Goal: Information Seeking & Learning: Learn about a topic

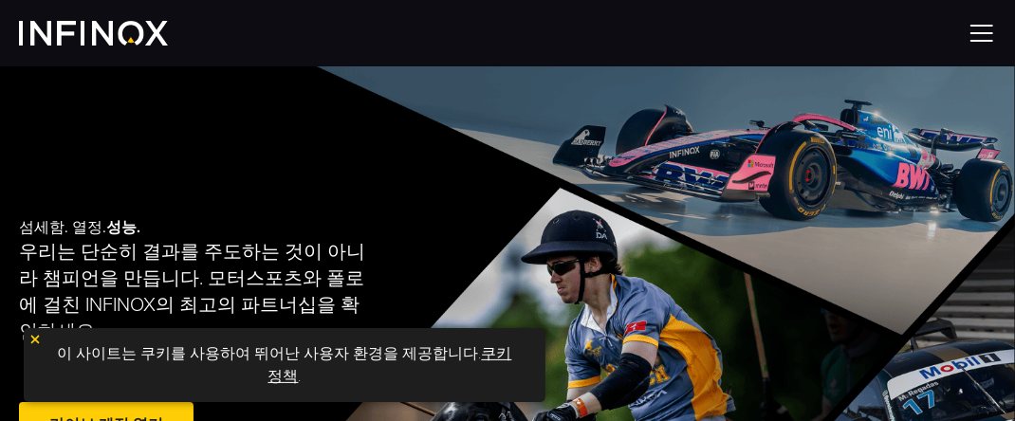
click at [982, 28] on img at bounding box center [982, 33] width 28 height 28
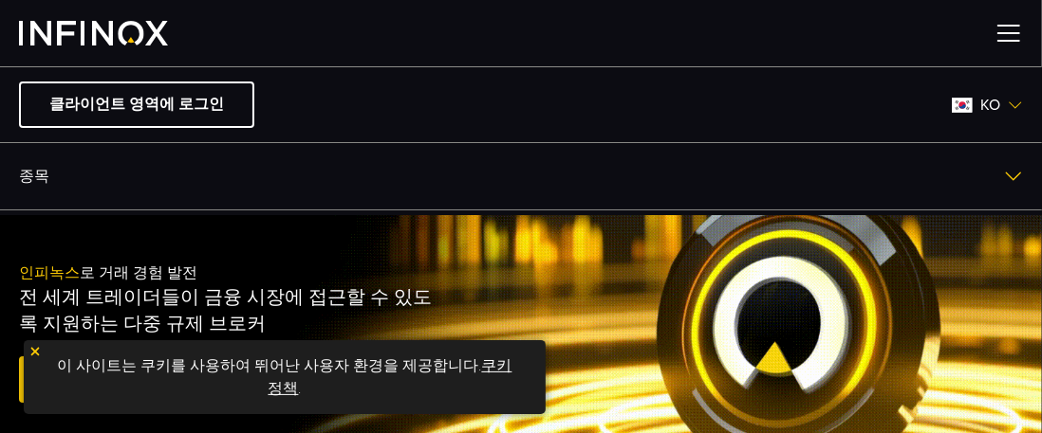
click at [1009, 35] on img at bounding box center [1008, 33] width 28 height 28
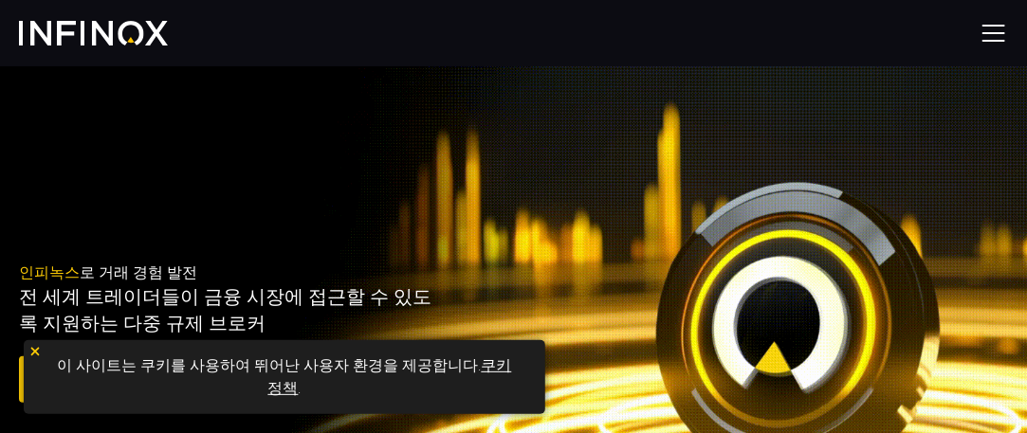
click at [1009, 35] on div at bounding box center [513, 33] width 1027 height 66
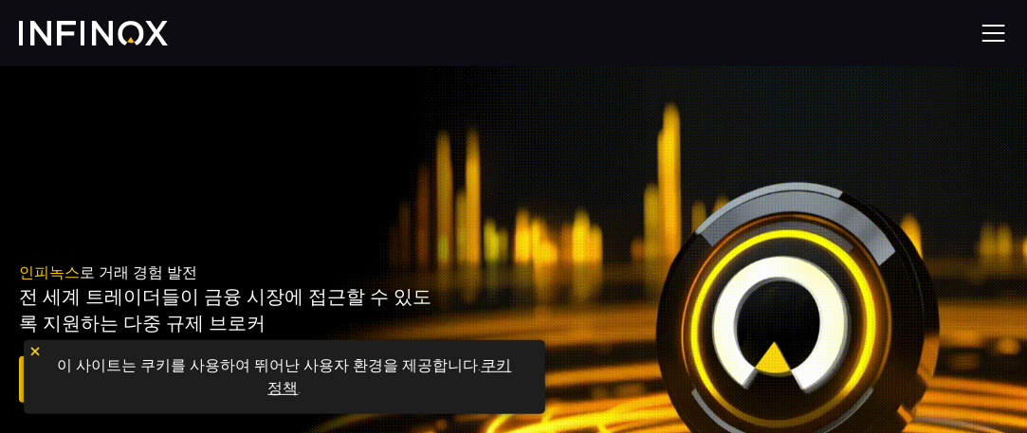
click at [999, 30] on img at bounding box center [994, 33] width 28 height 28
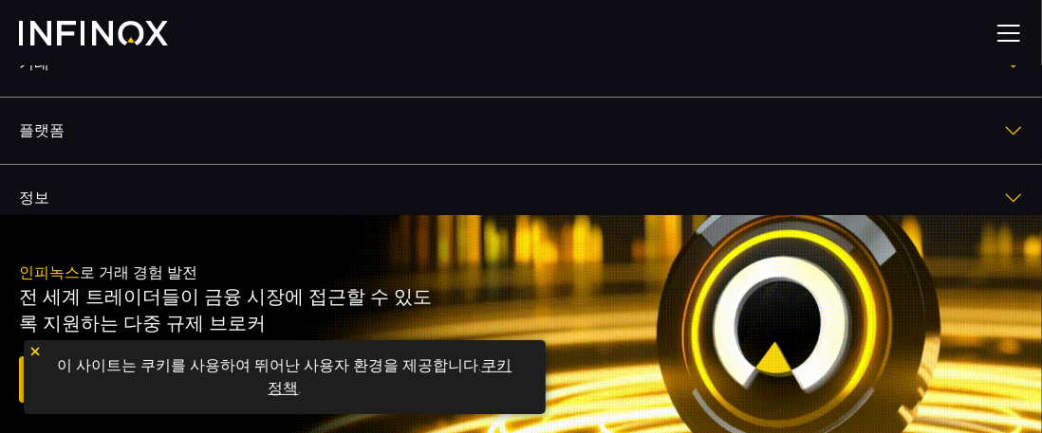
scroll to position [183, 0]
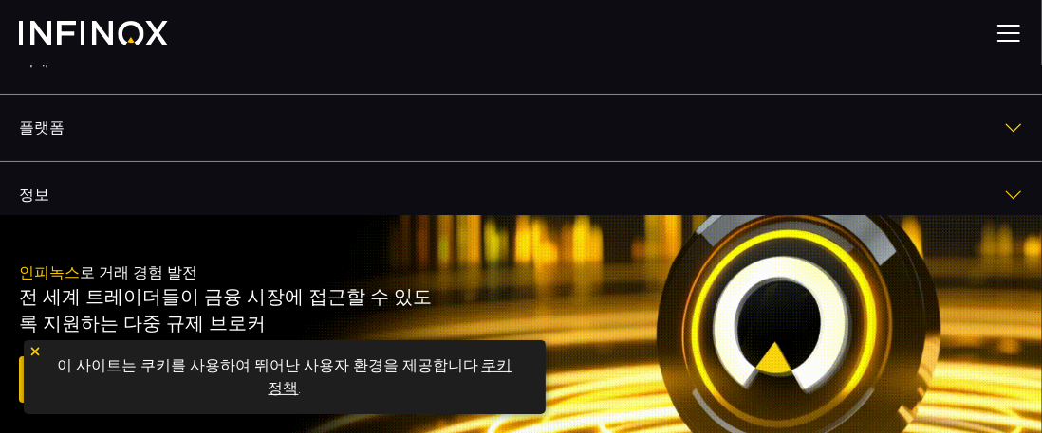
click at [31, 346] on img at bounding box center [34, 351] width 13 height 13
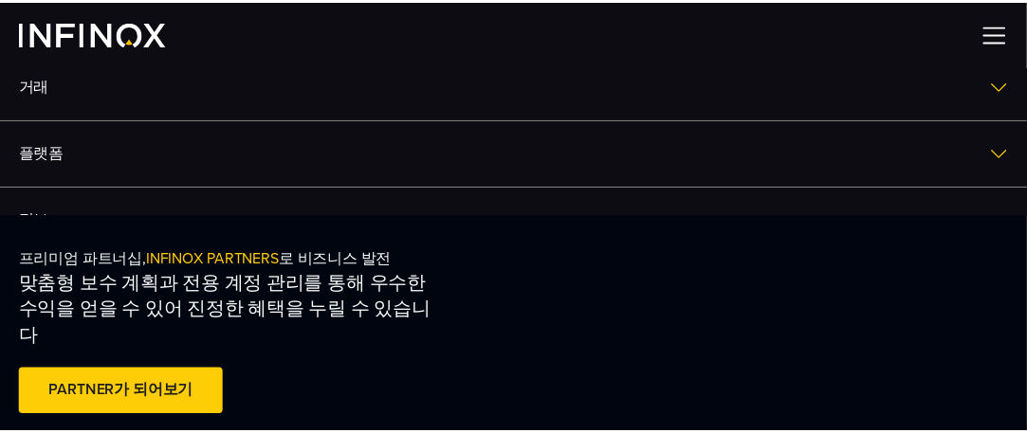
scroll to position [0, 0]
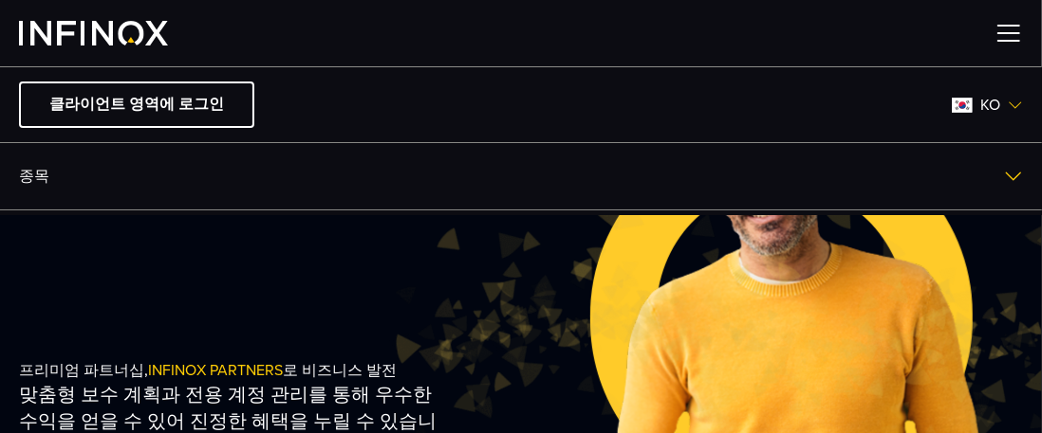
click at [995, 28] on img at bounding box center [1008, 33] width 28 height 28
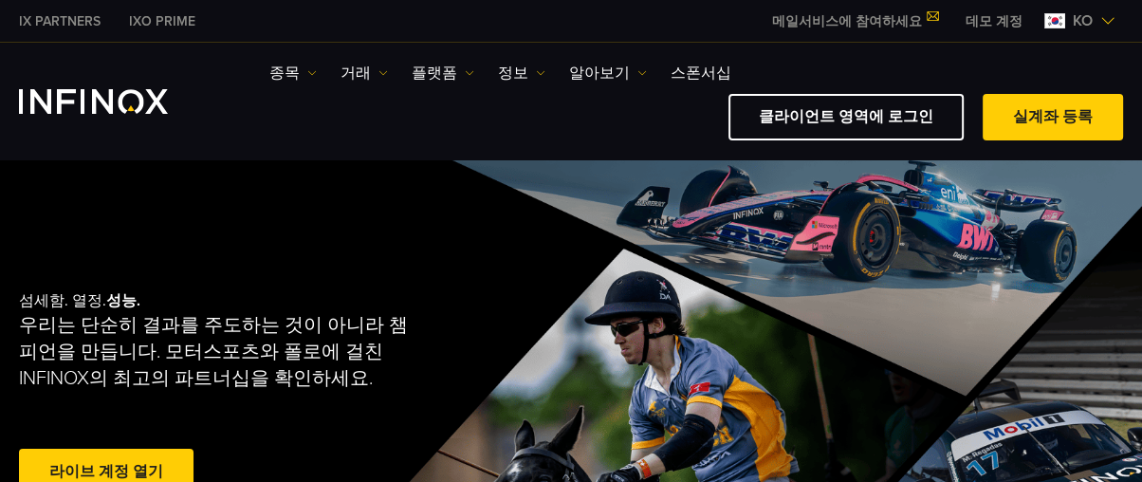
click at [438, 84] on link "플랫폼" at bounding box center [443, 73] width 63 height 23
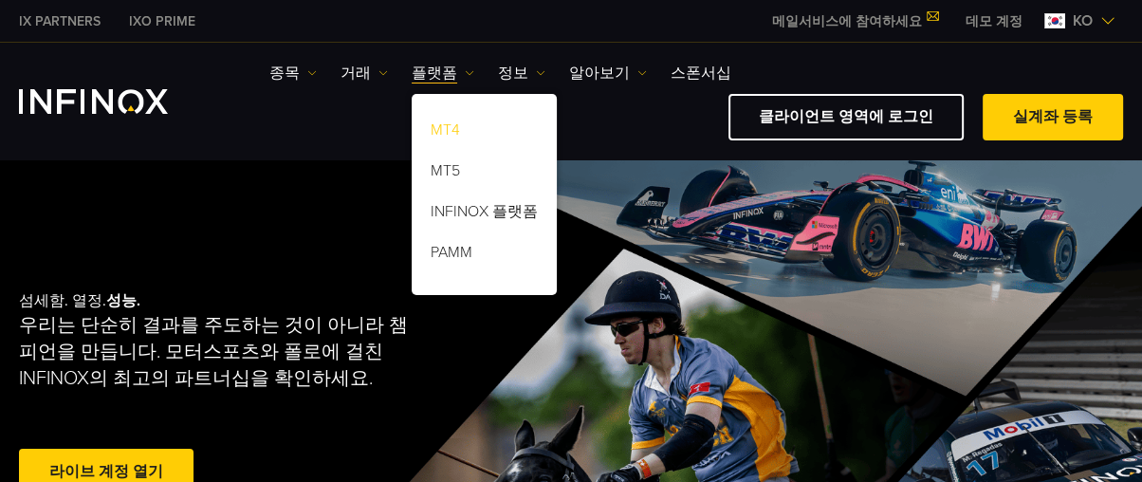
click at [438, 137] on link "MT4" at bounding box center [484, 133] width 145 height 41
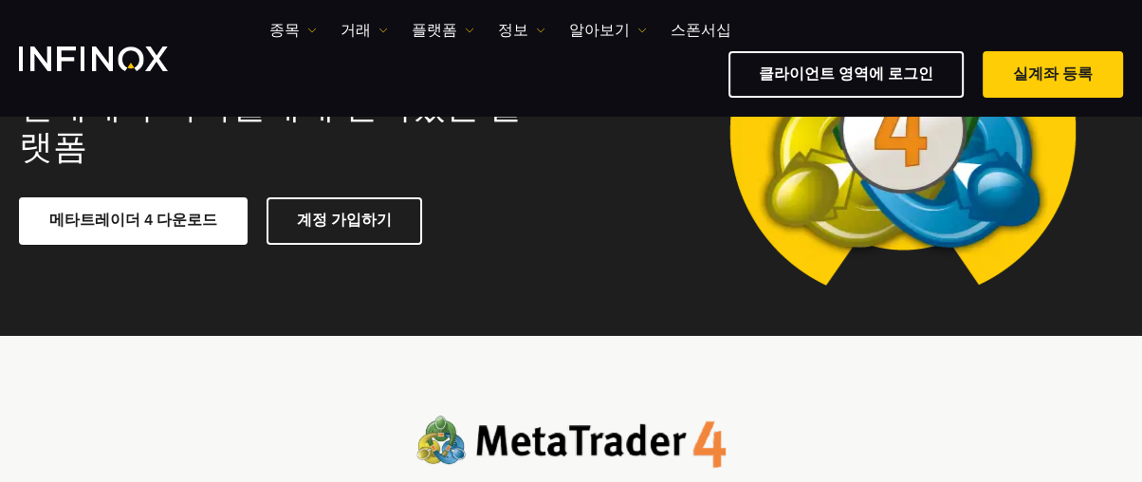
scroll to position [208, 0]
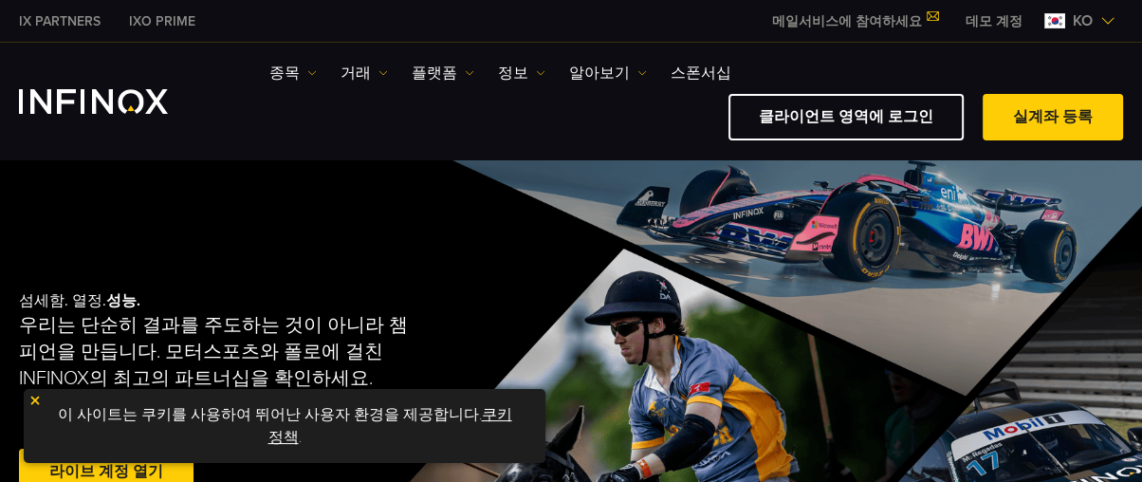
click at [432, 83] on link "플랫폼" at bounding box center [443, 73] width 63 height 23
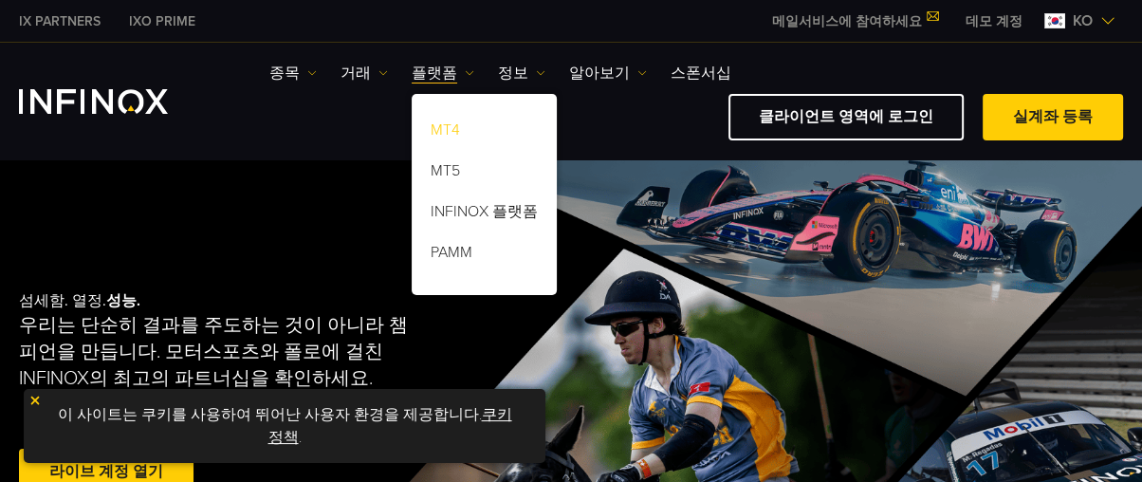
click at [438, 139] on link "MT4" at bounding box center [484, 133] width 145 height 41
